Goal: Information Seeking & Learning: Understand process/instructions

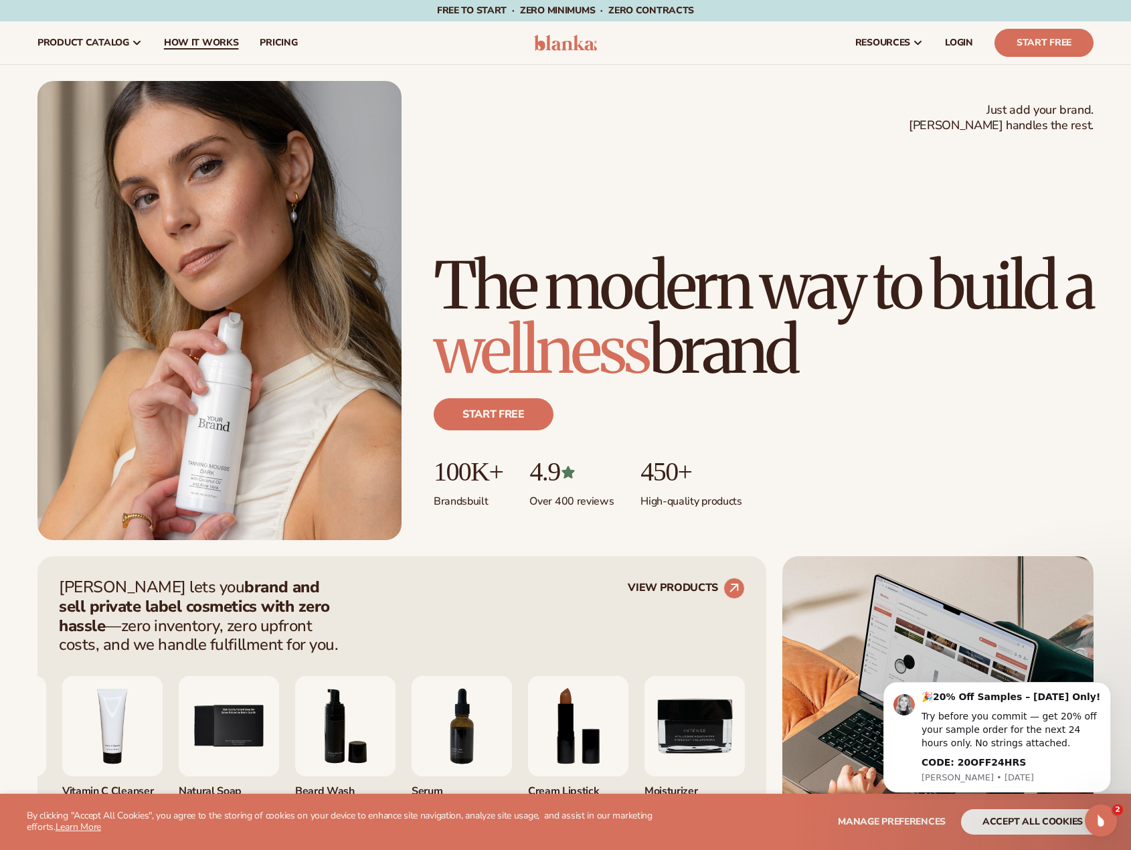
click at [199, 46] on span "How It Works" at bounding box center [201, 42] width 75 height 11
